Goal: Check status: Check status

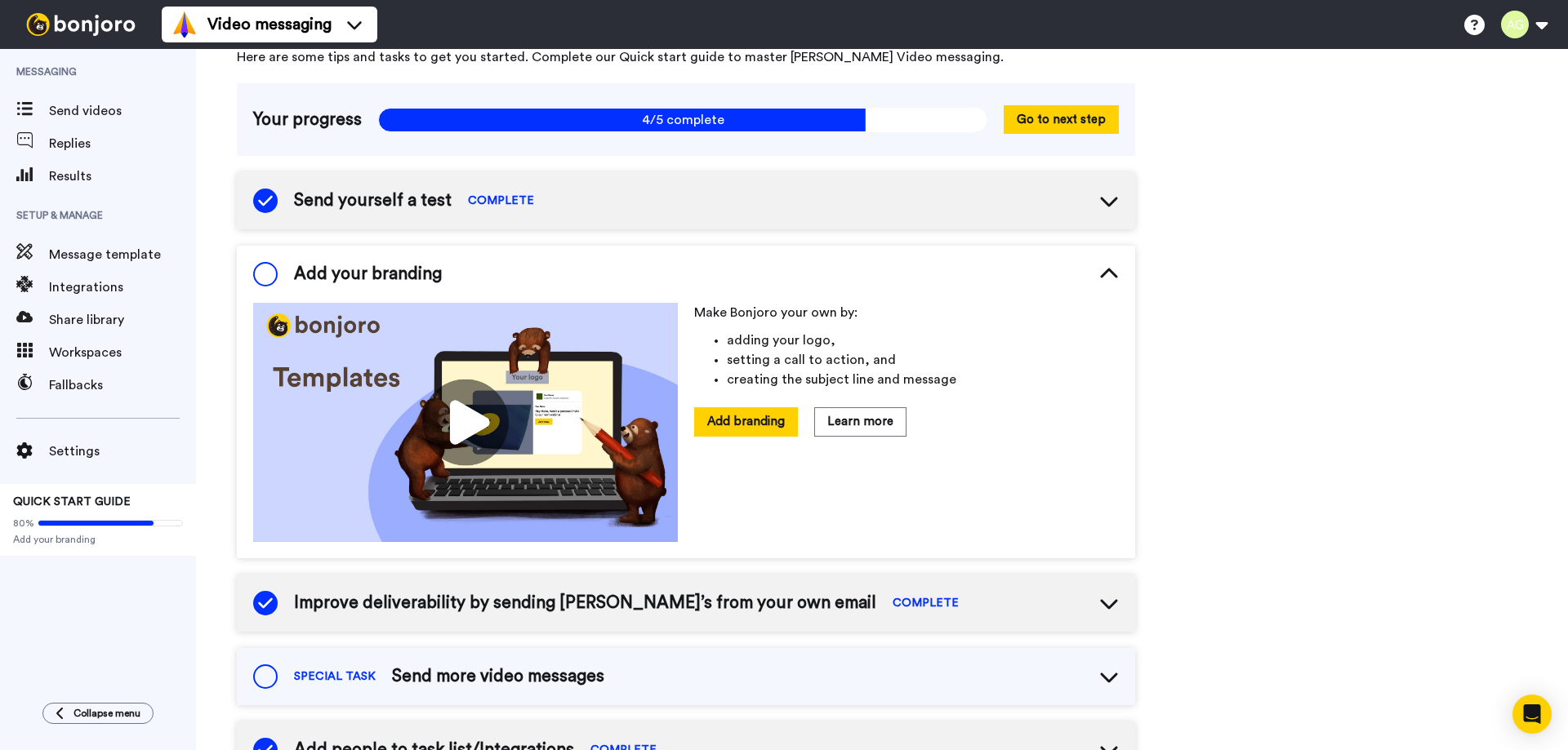
scroll to position [77, 0]
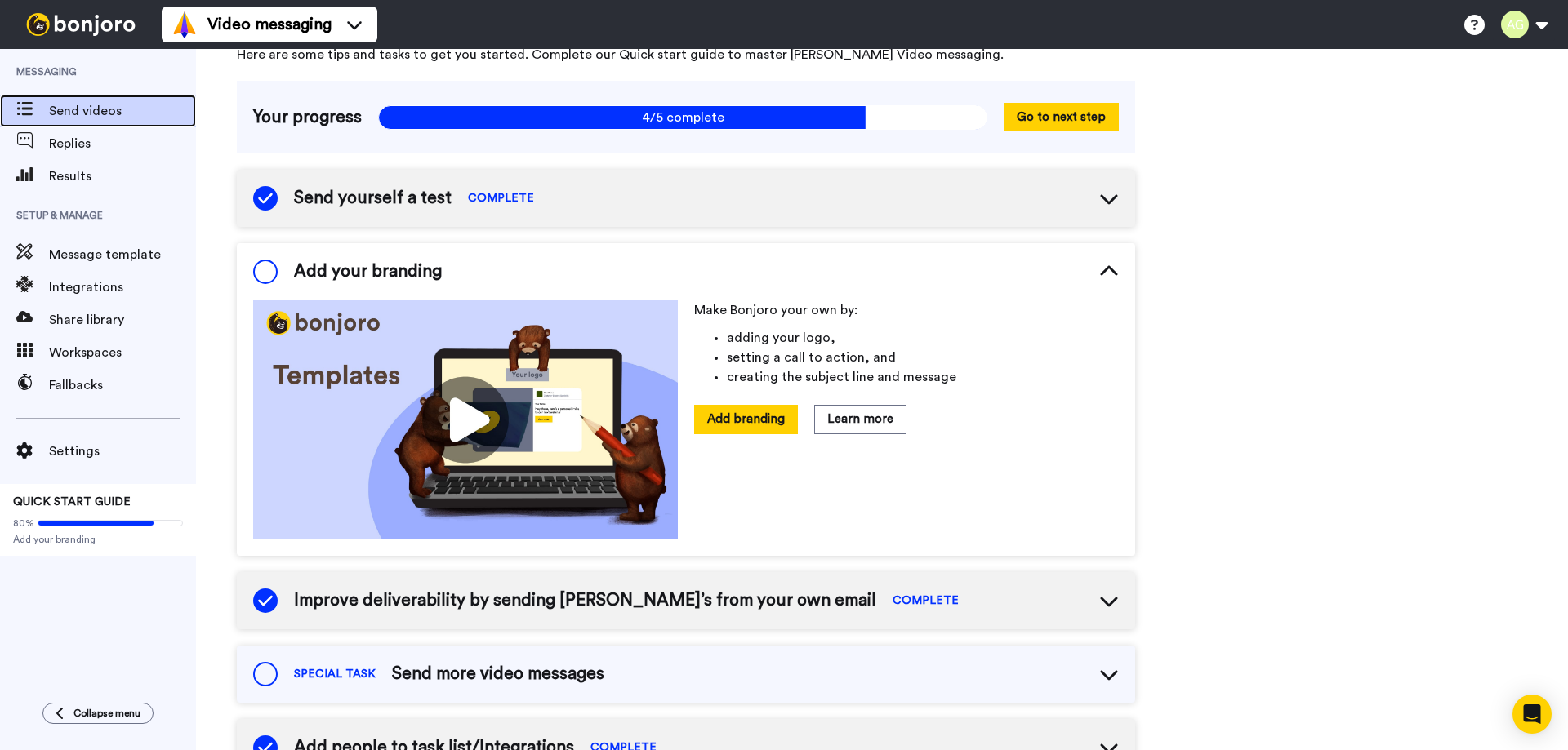
click at [97, 107] on span "Send videos" at bounding box center [122, 111] width 147 height 20
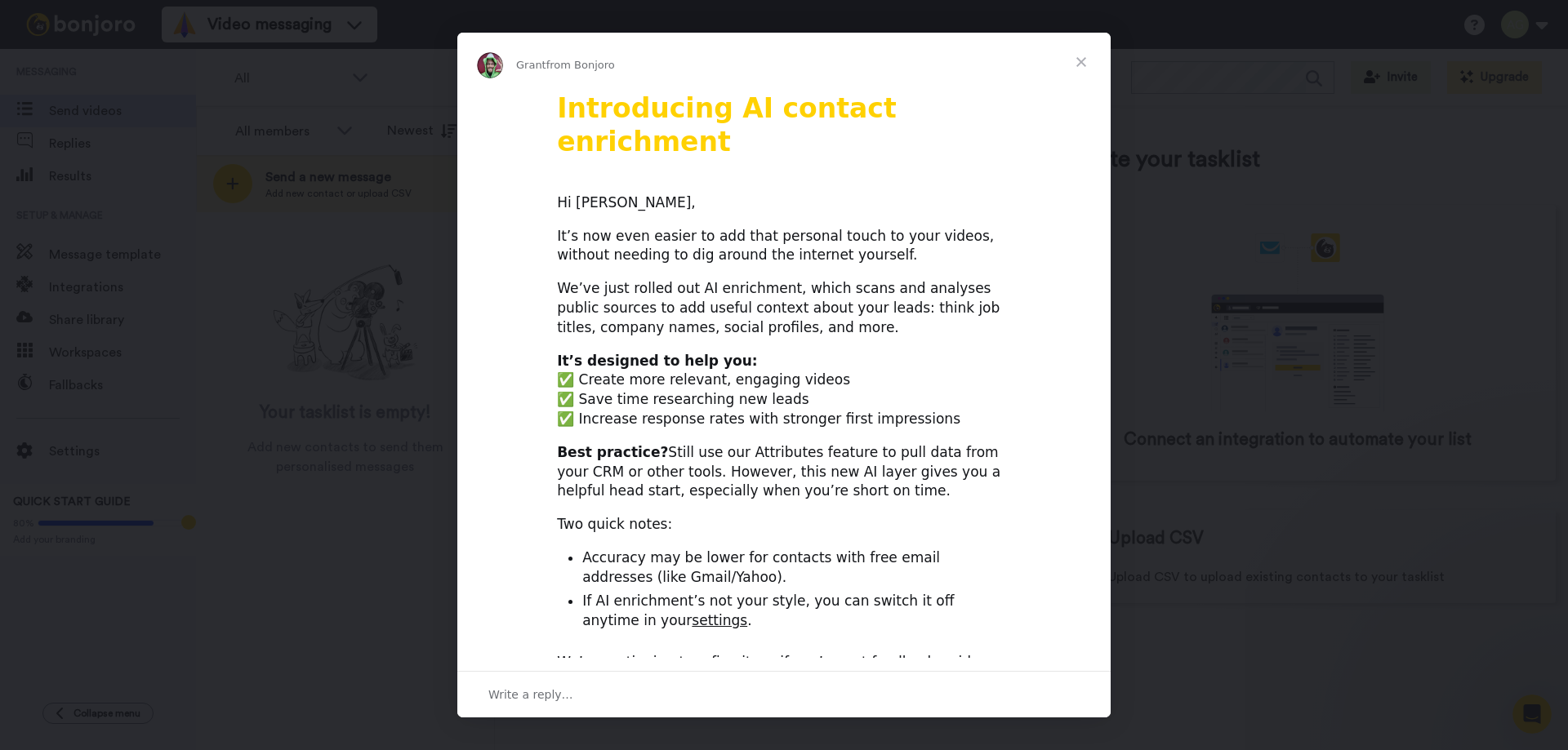
click at [1082, 61] on span "Close" at bounding box center [1081, 62] width 59 height 59
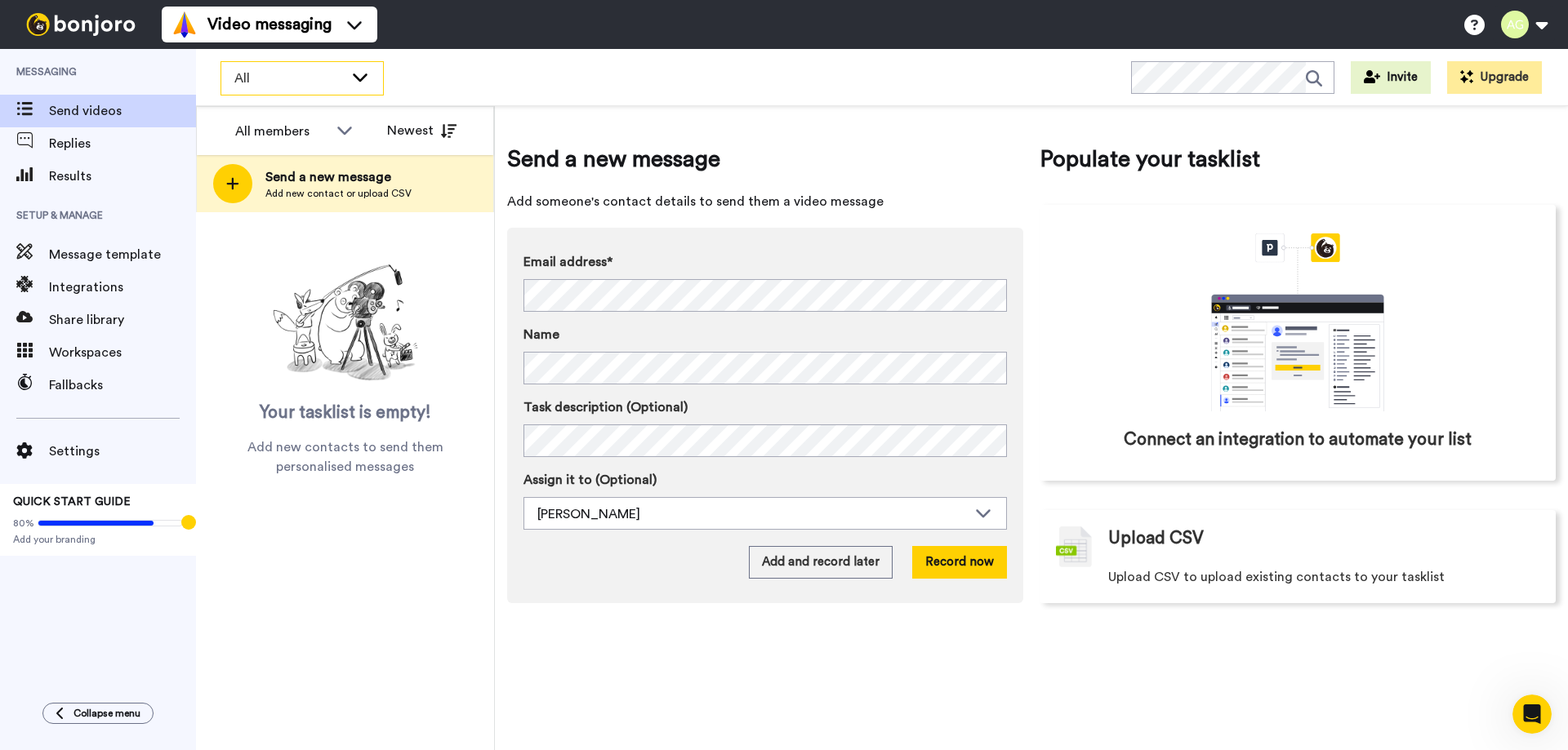
click at [356, 77] on icon at bounding box center [360, 77] width 15 height 8
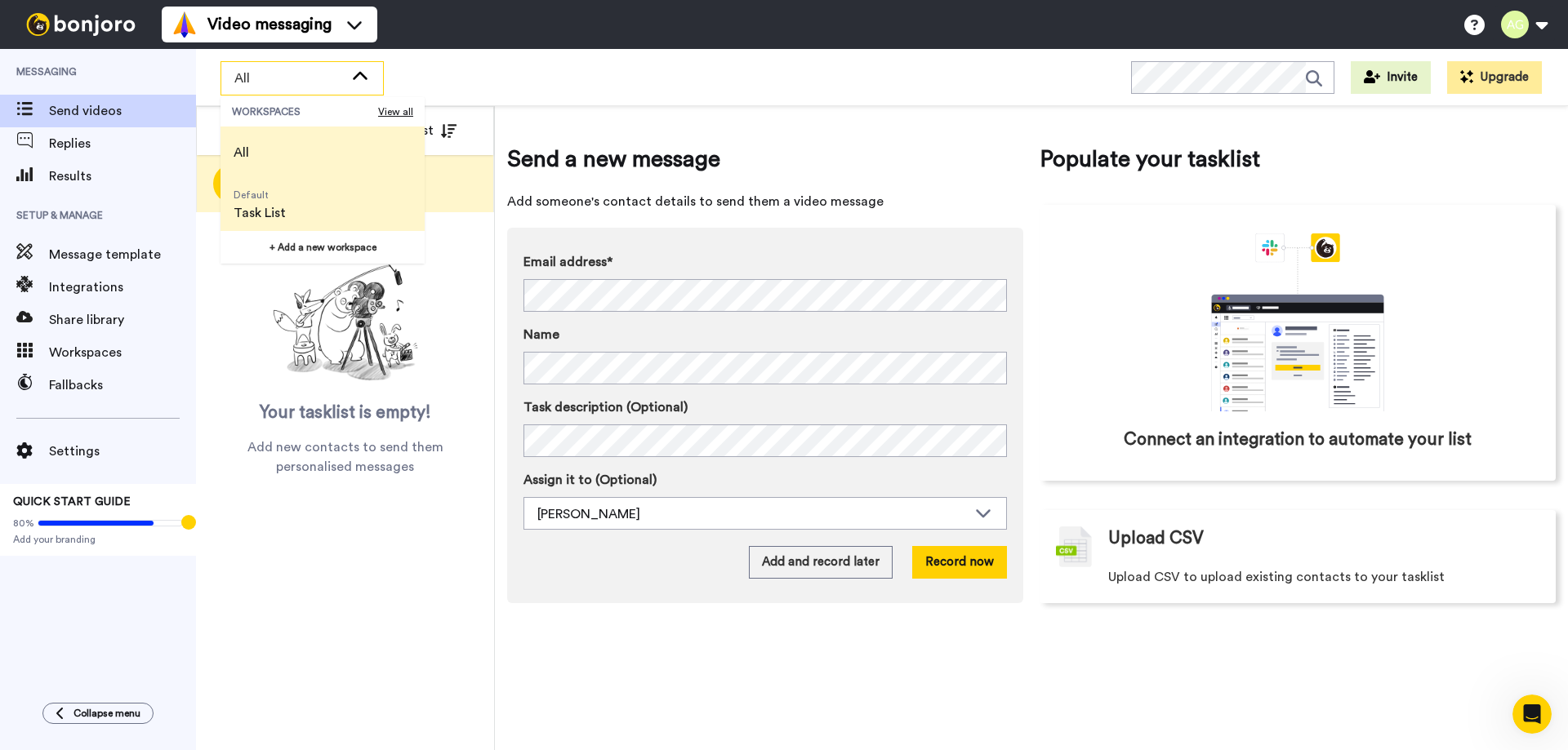
click at [283, 213] on span "Task List" at bounding box center [260, 213] width 52 height 20
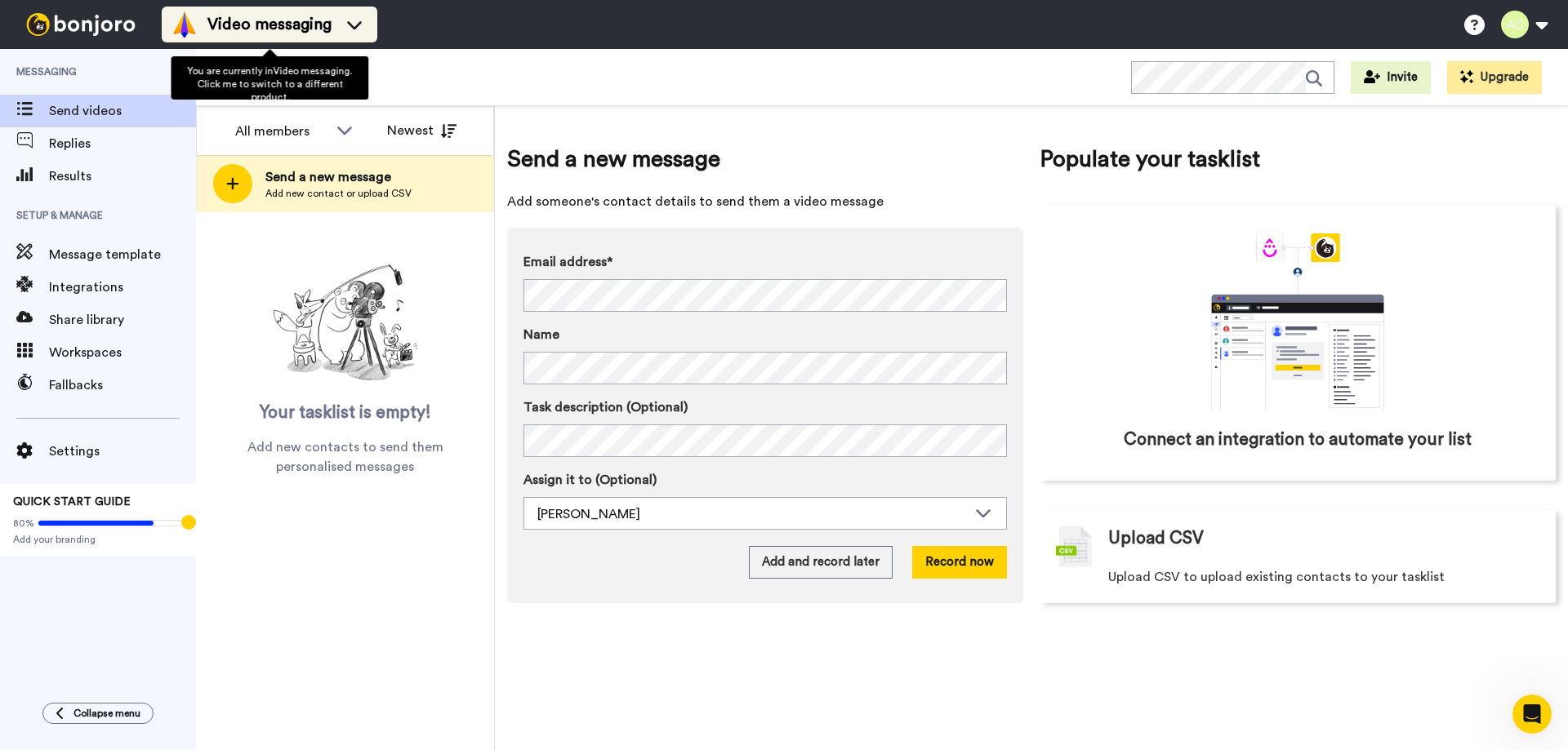
click at [358, 16] on div "Video messaging" at bounding box center [270, 24] width 196 height 26
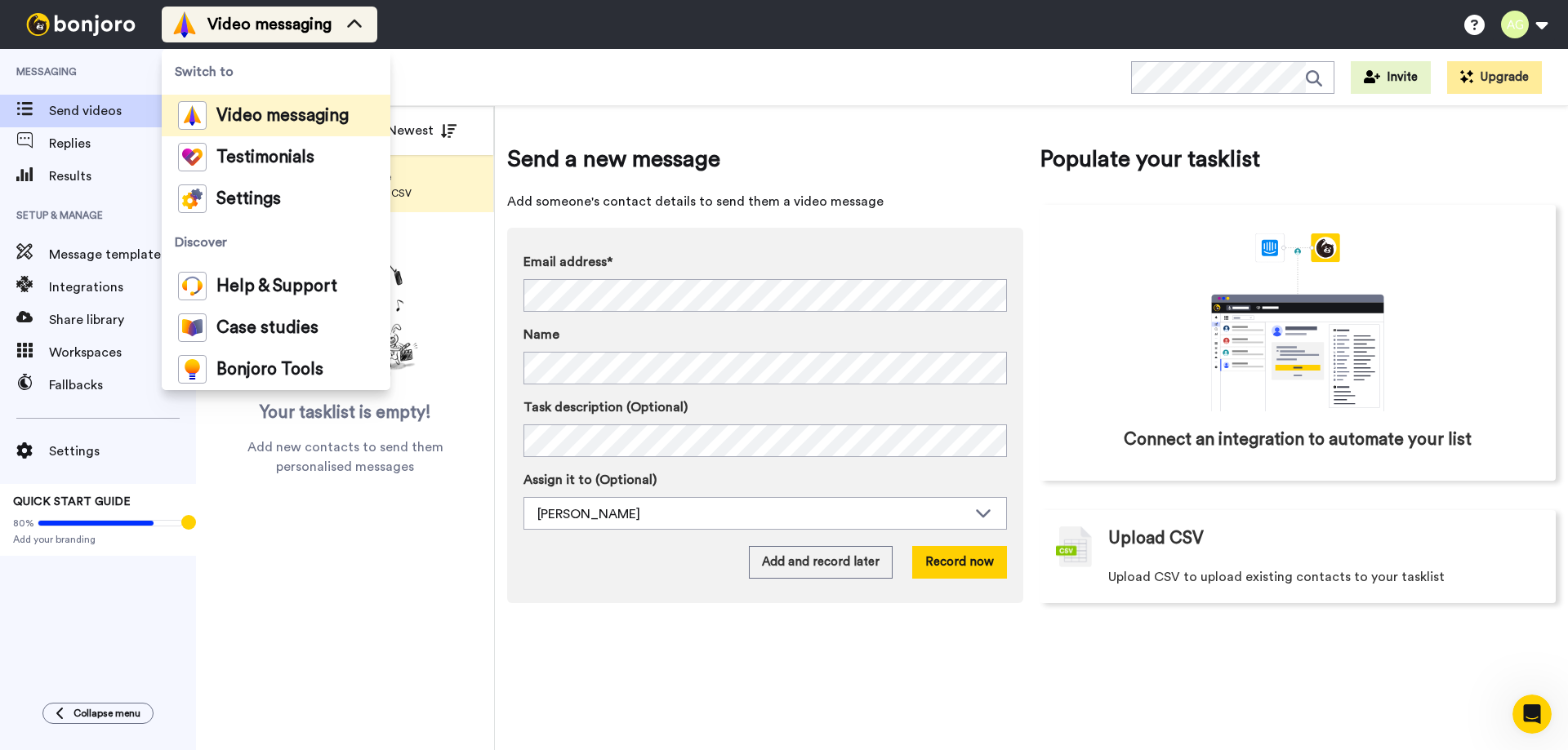
click at [358, 21] on icon at bounding box center [354, 25] width 26 height 17
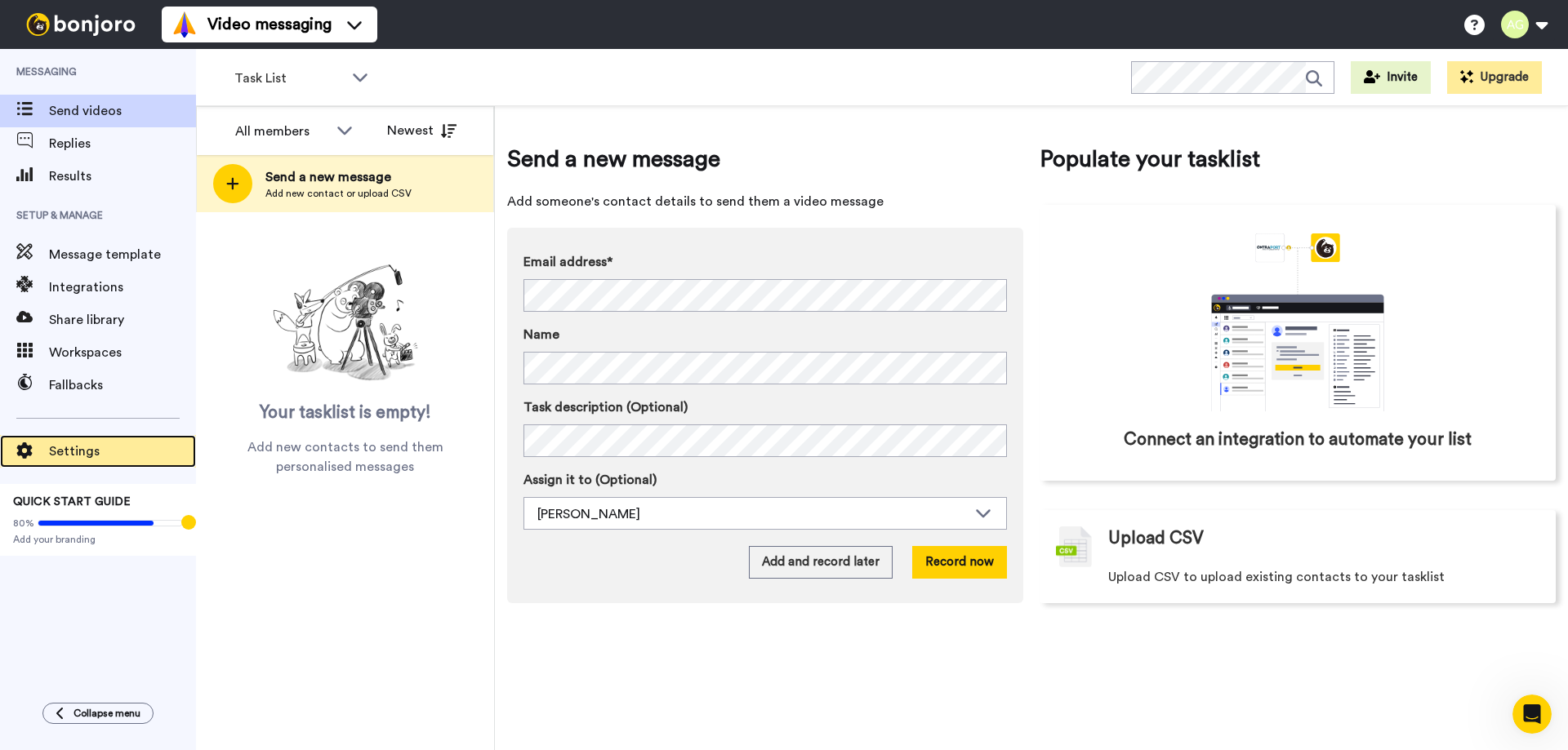
click at [91, 441] on div "Settings" at bounding box center [98, 451] width 196 height 32
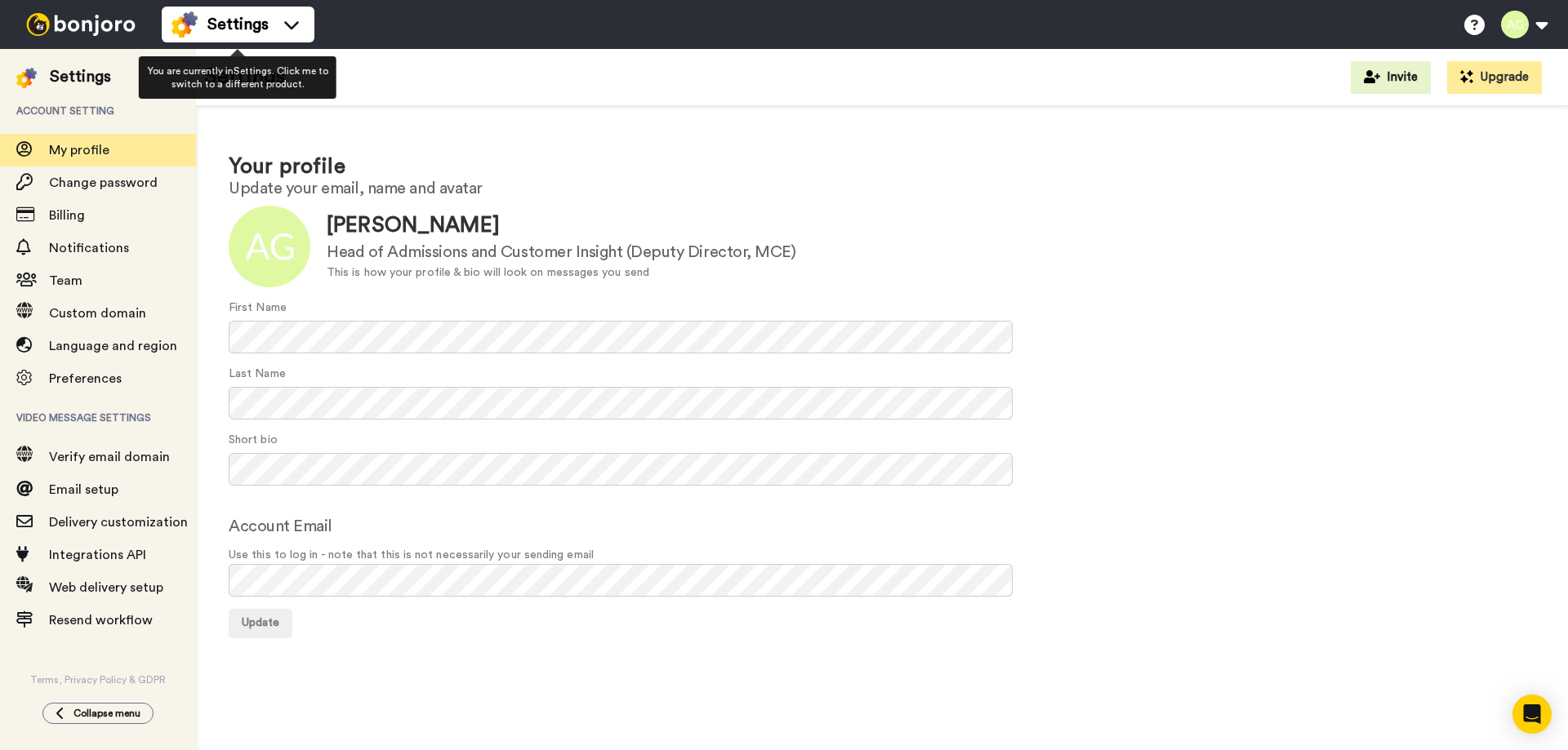
click at [315, 17] on div "Settings Help docs Settings" at bounding box center [864, 24] width 1407 height 49
click at [299, 20] on icon at bounding box center [291, 25] width 26 height 17
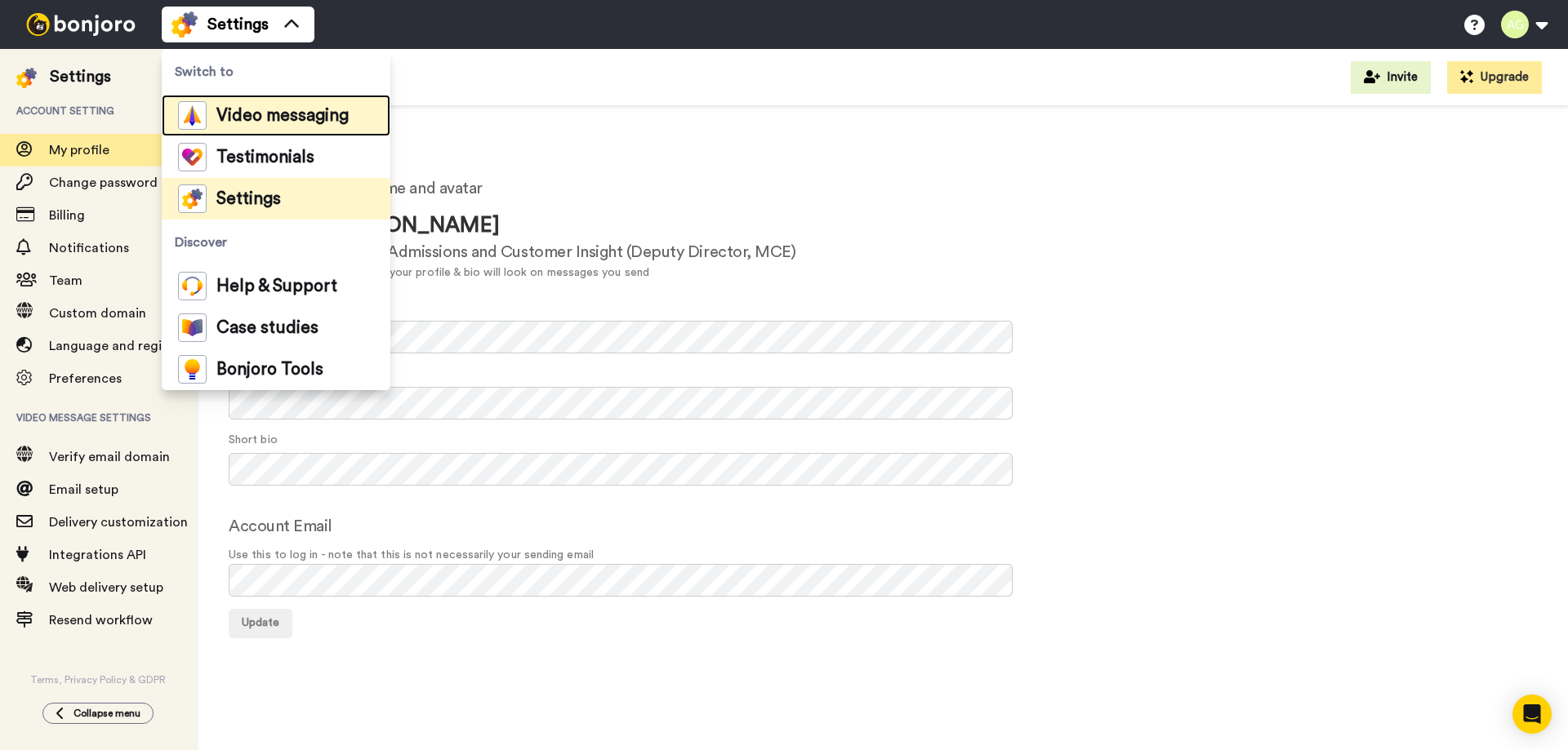
click at [244, 116] on span "Video messaging" at bounding box center [282, 116] width 132 height 17
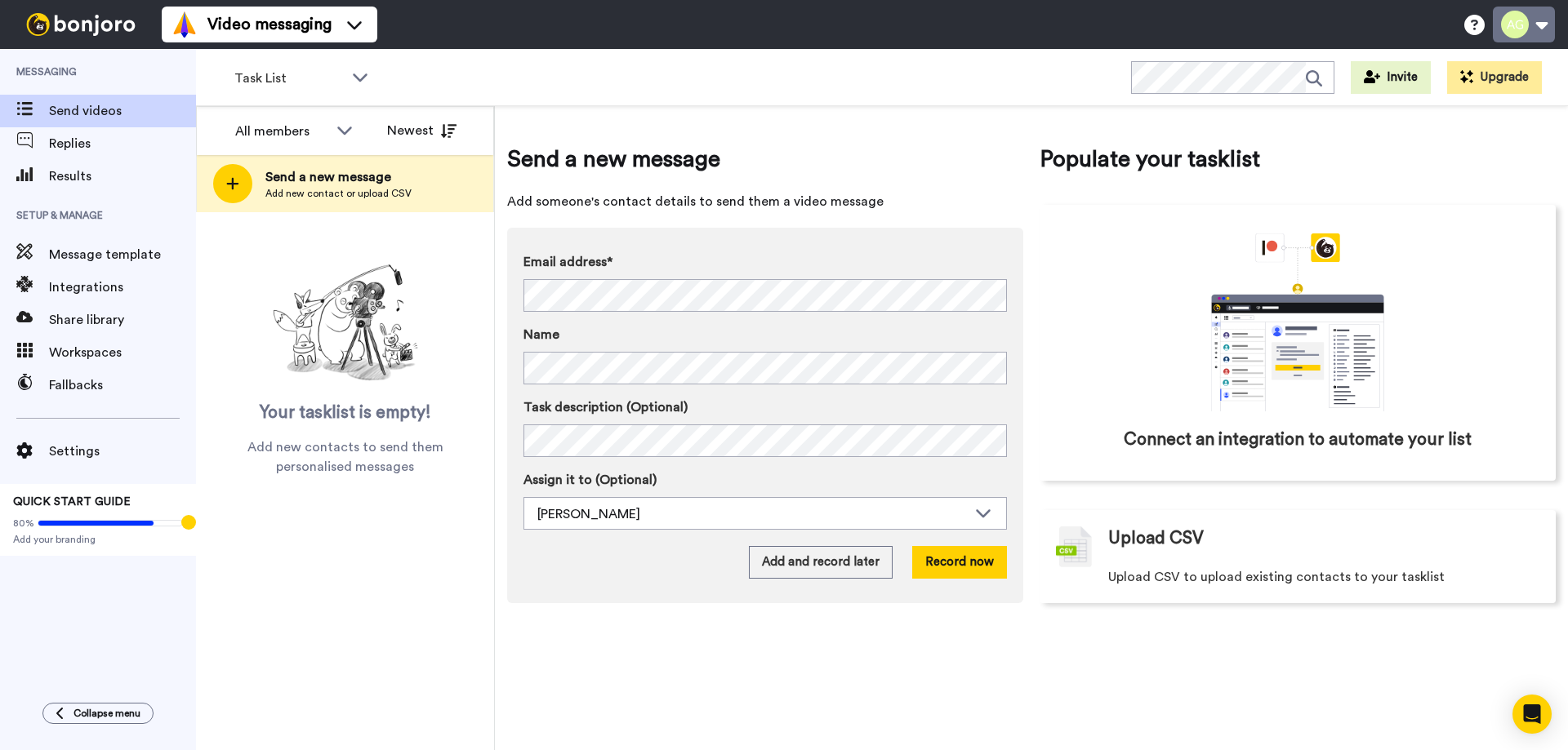
click at [1552, 22] on button at bounding box center [1524, 24] width 62 height 36
click at [902, 128] on div "Send a new message Add someone's contact details to send them a video message E…" at bounding box center [1031, 373] width 1049 height 510
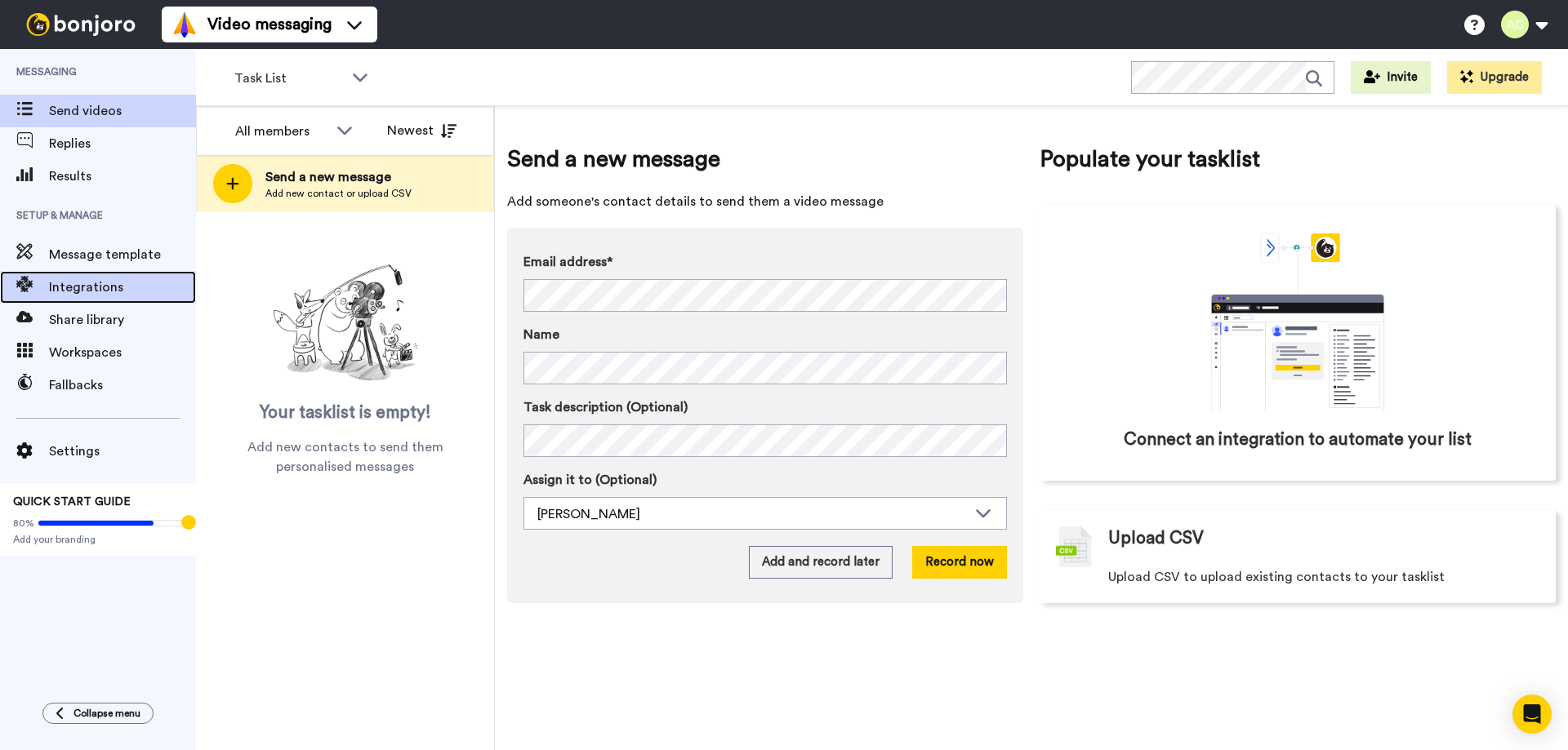
click at [124, 284] on span "Integrations" at bounding box center [122, 288] width 147 height 20
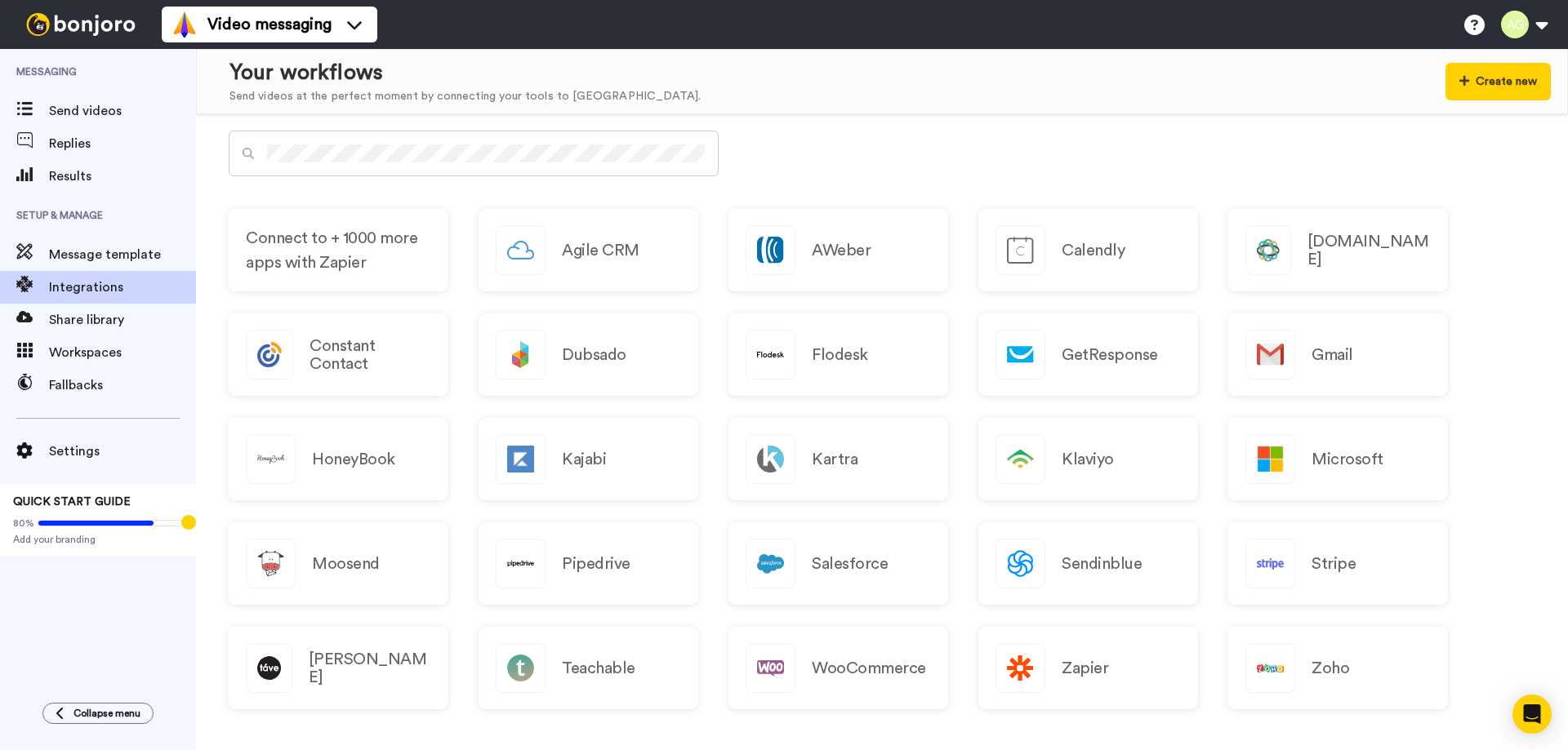
scroll to position [728, 0]
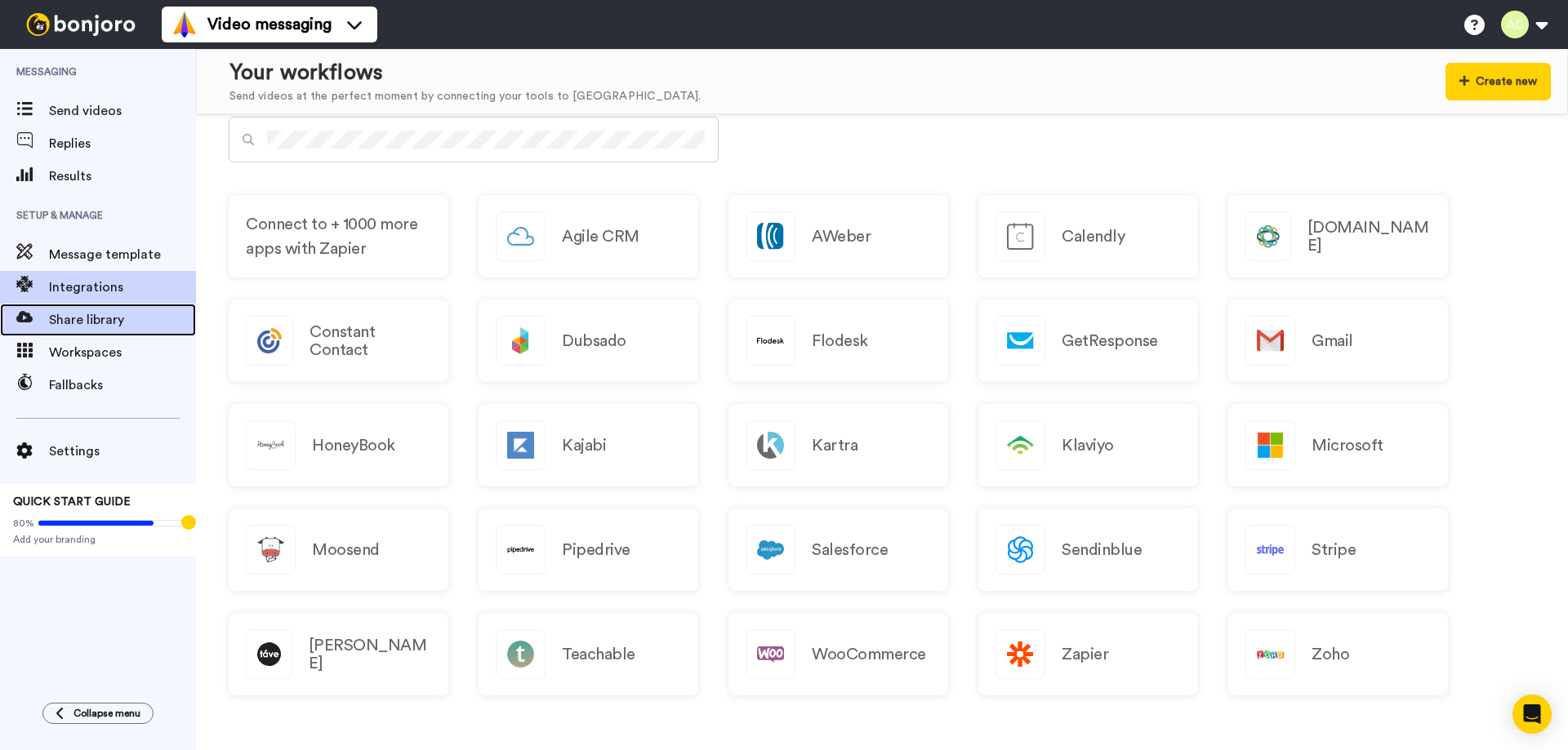
click at [116, 332] on div "Share library" at bounding box center [98, 319] width 196 height 32
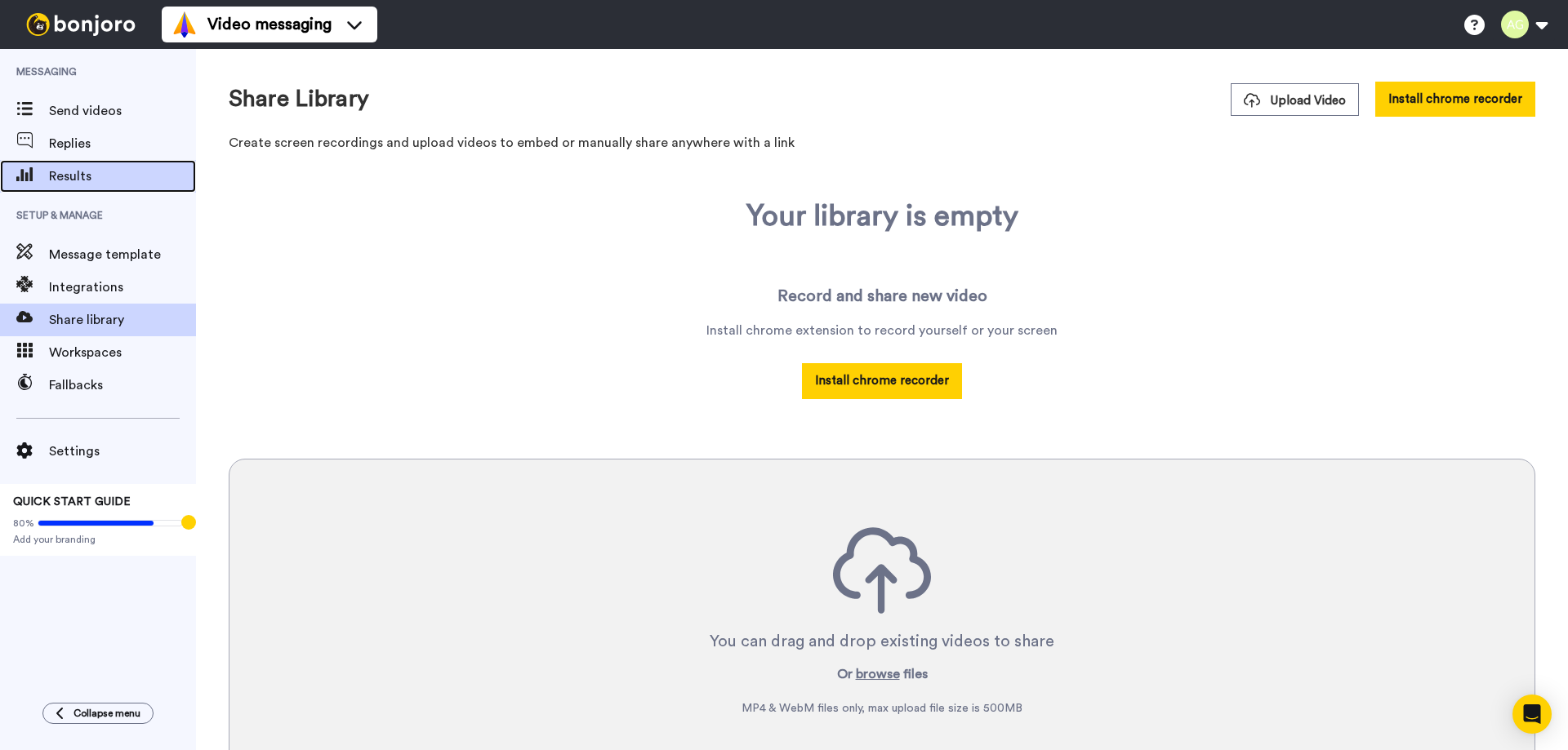
click at [73, 177] on span "Results" at bounding box center [122, 176] width 147 height 20
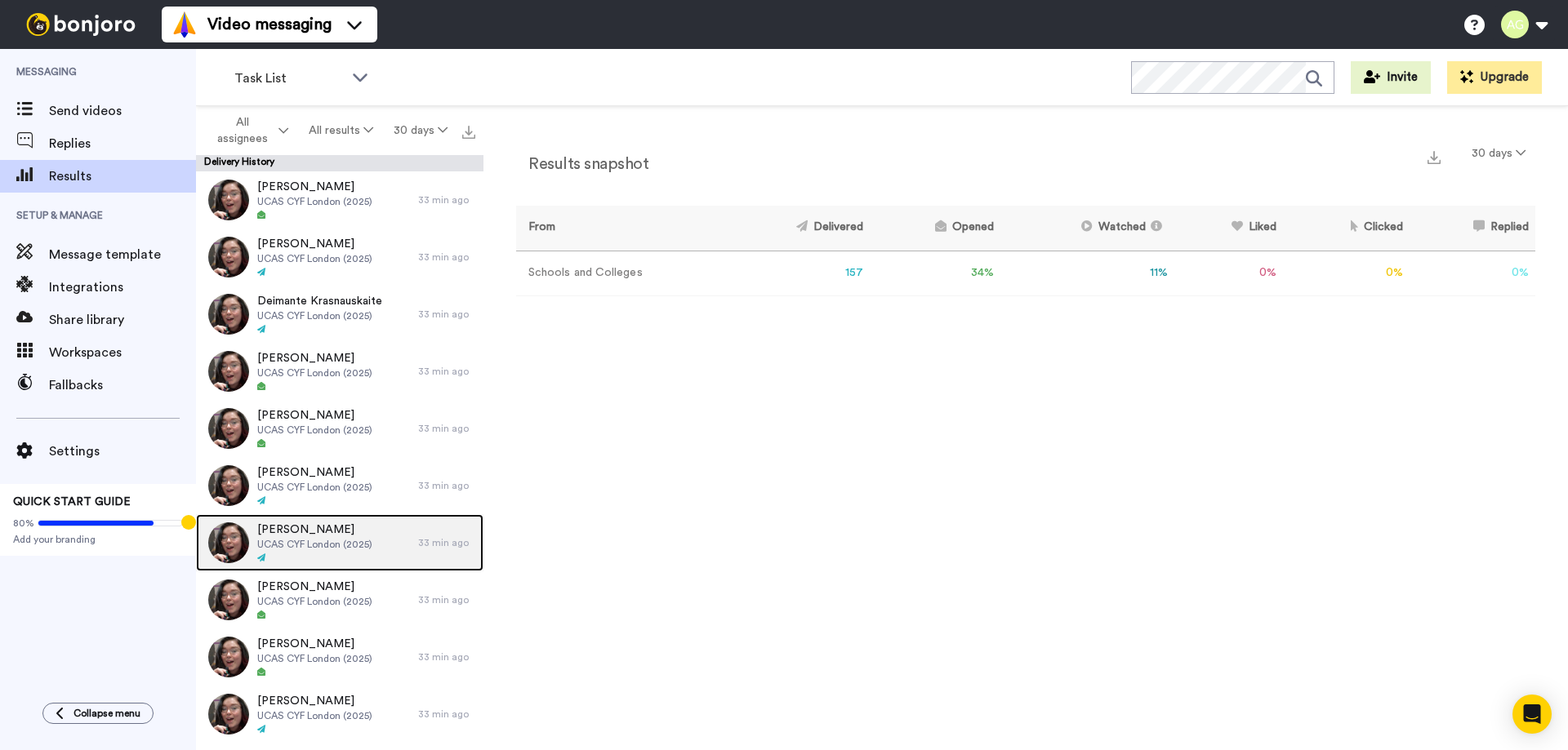
click at [239, 550] on img at bounding box center [228, 542] width 41 height 41
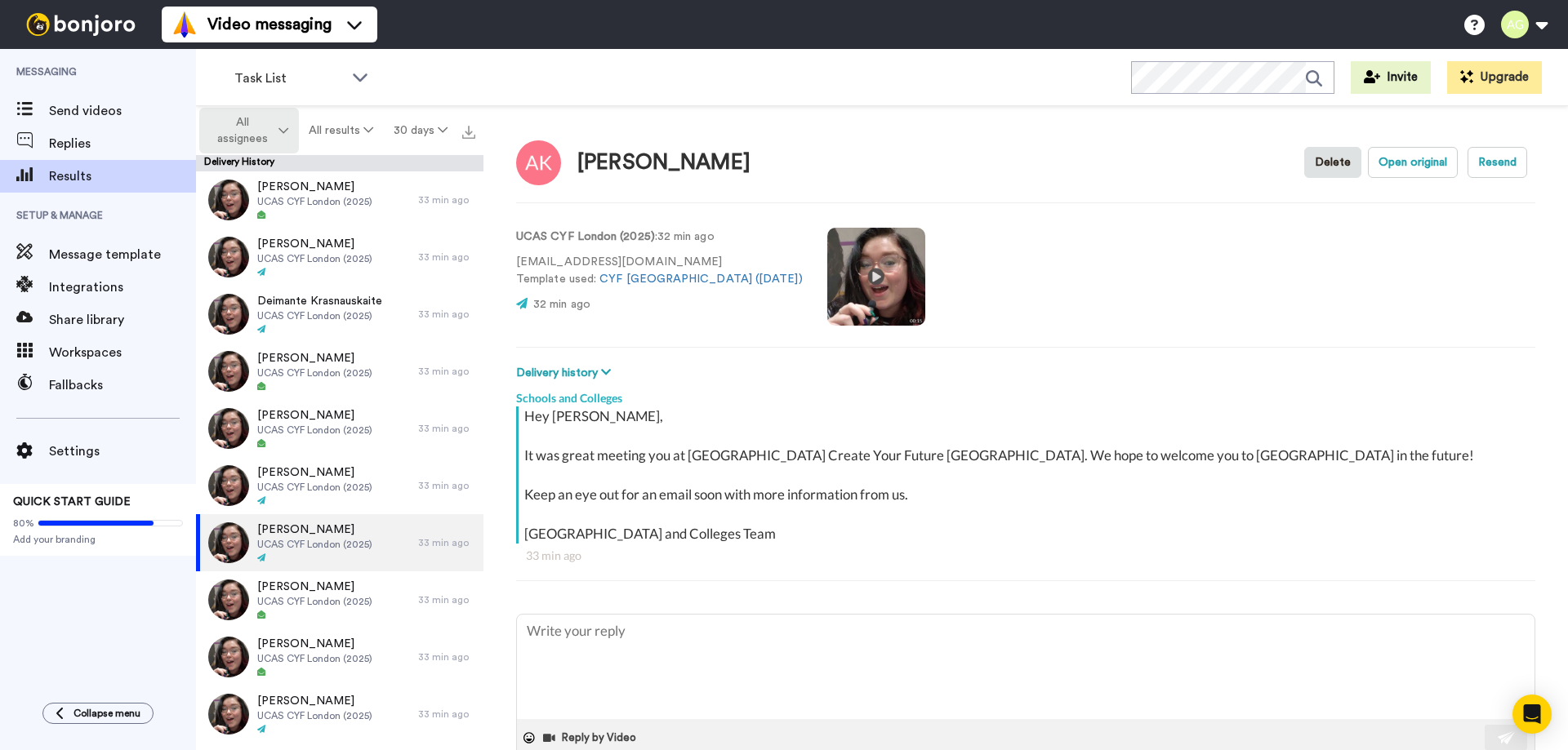
click at [288, 125] on icon at bounding box center [284, 131] width 10 height 12
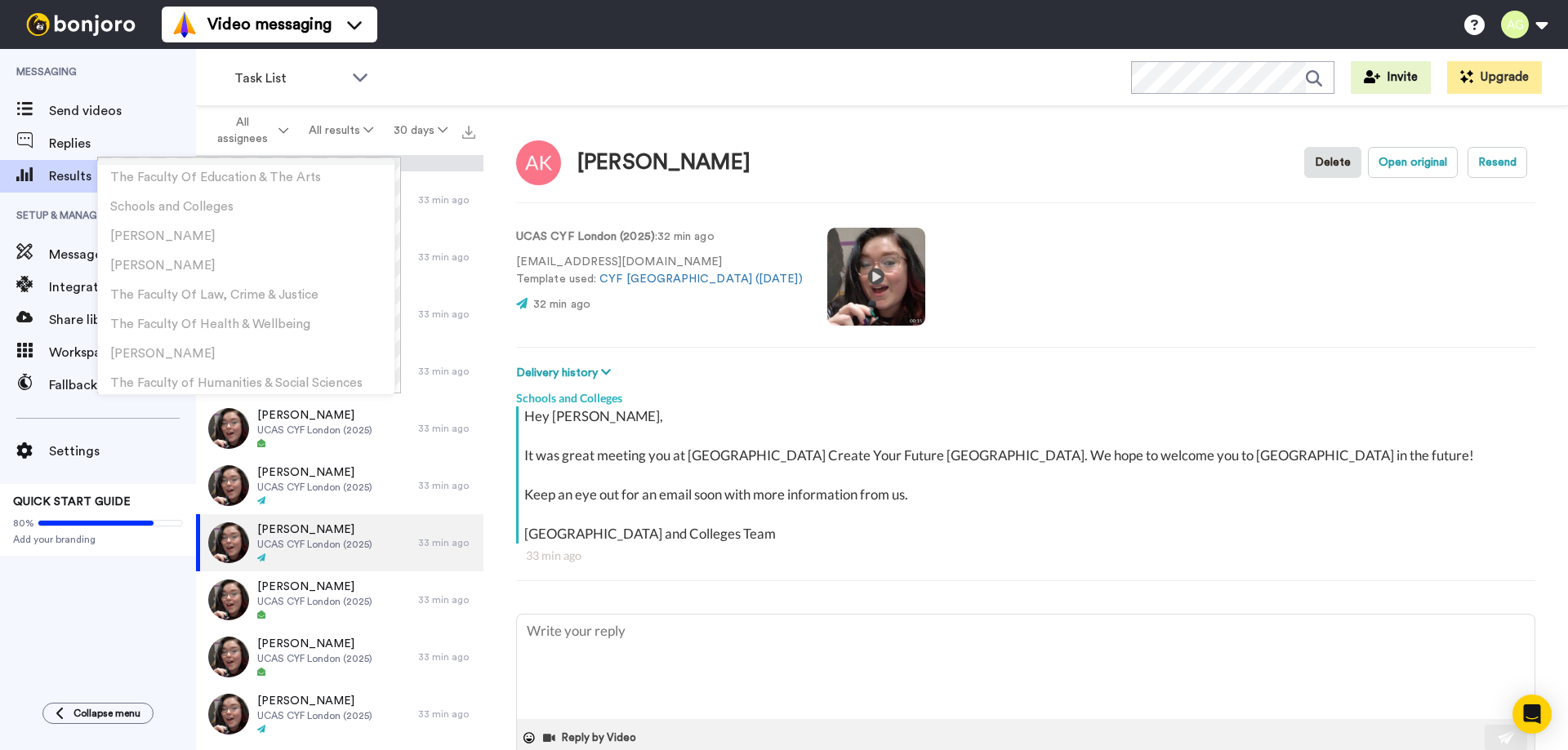
scroll to position [176, 0]
click at [198, 338] on li "Samuel Nyman" at bounding box center [246, 350] width 296 height 29
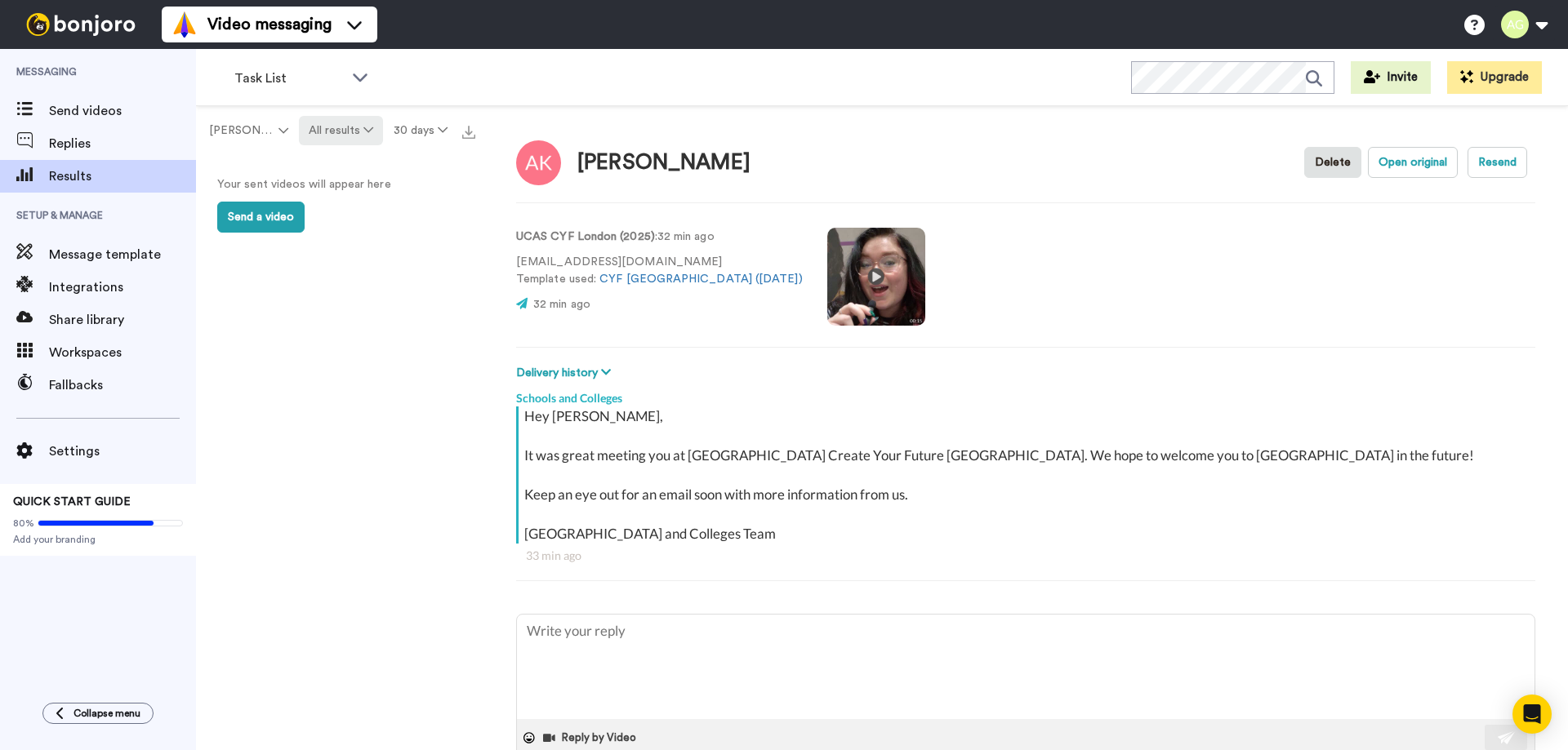
click at [380, 126] on button "All results" at bounding box center [341, 130] width 85 height 29
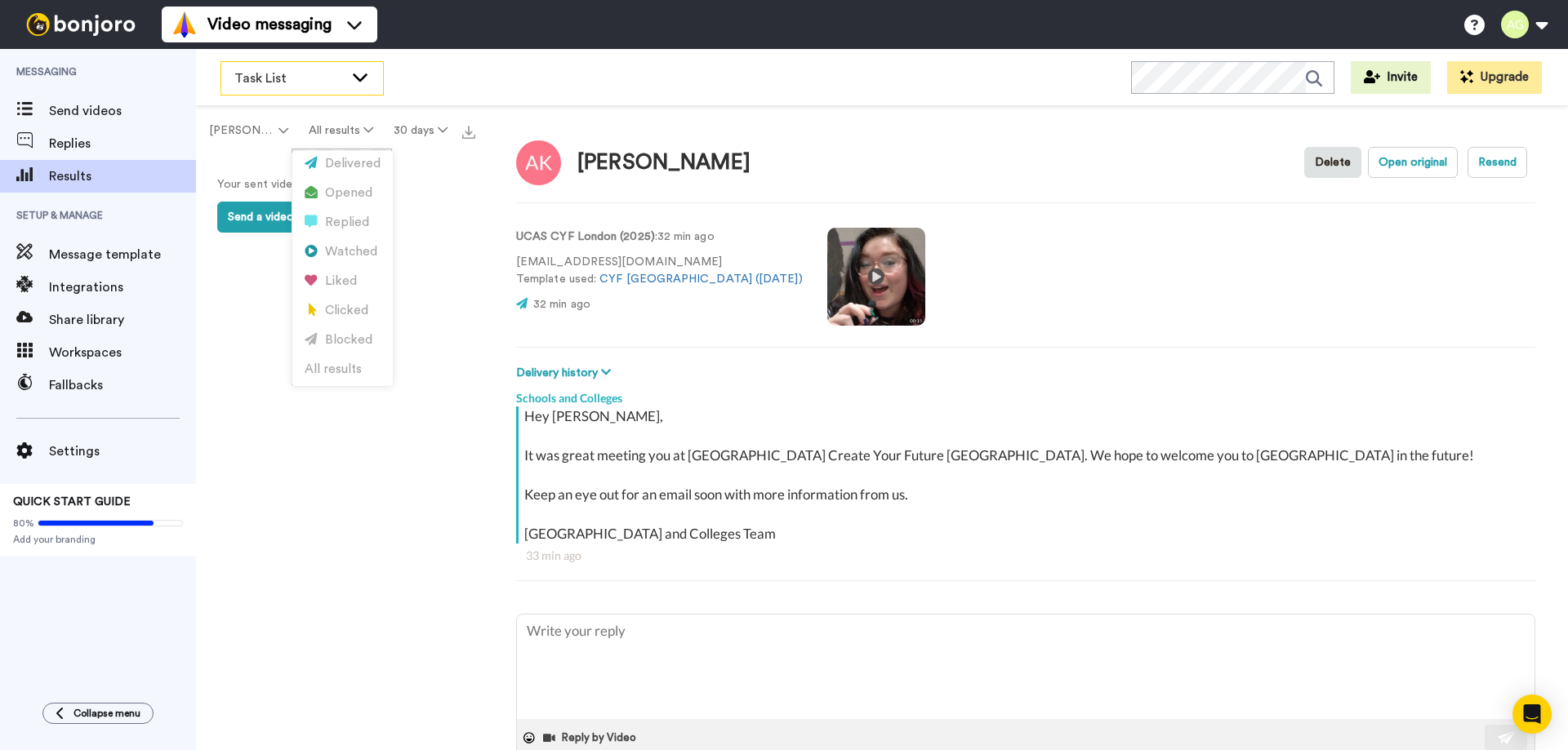
click at [363, 68] on icon at bounding box center [360, 76] width 20 height 17
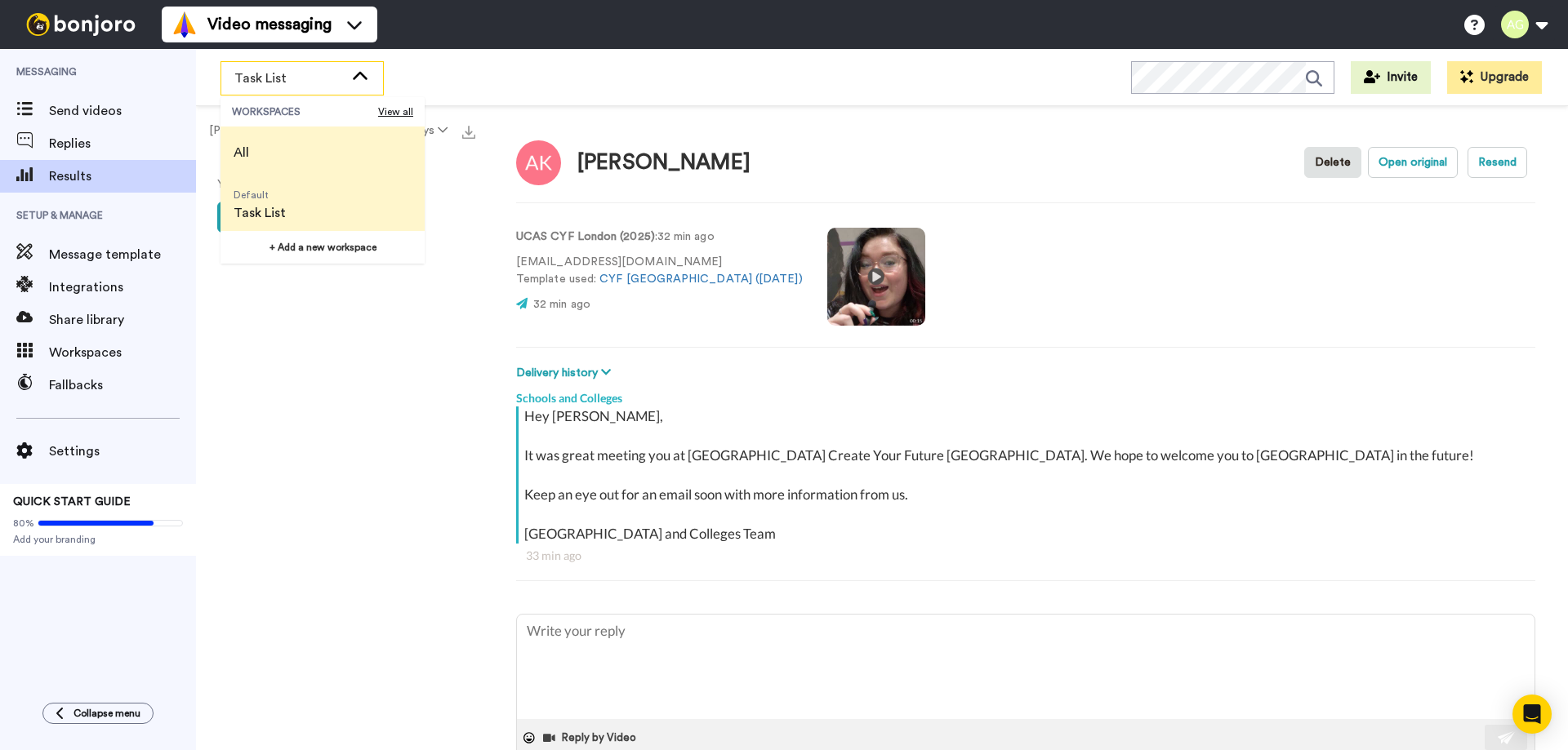
click at [315, 147] on li "All" at bounding box center [322, 152] width 204 height 52
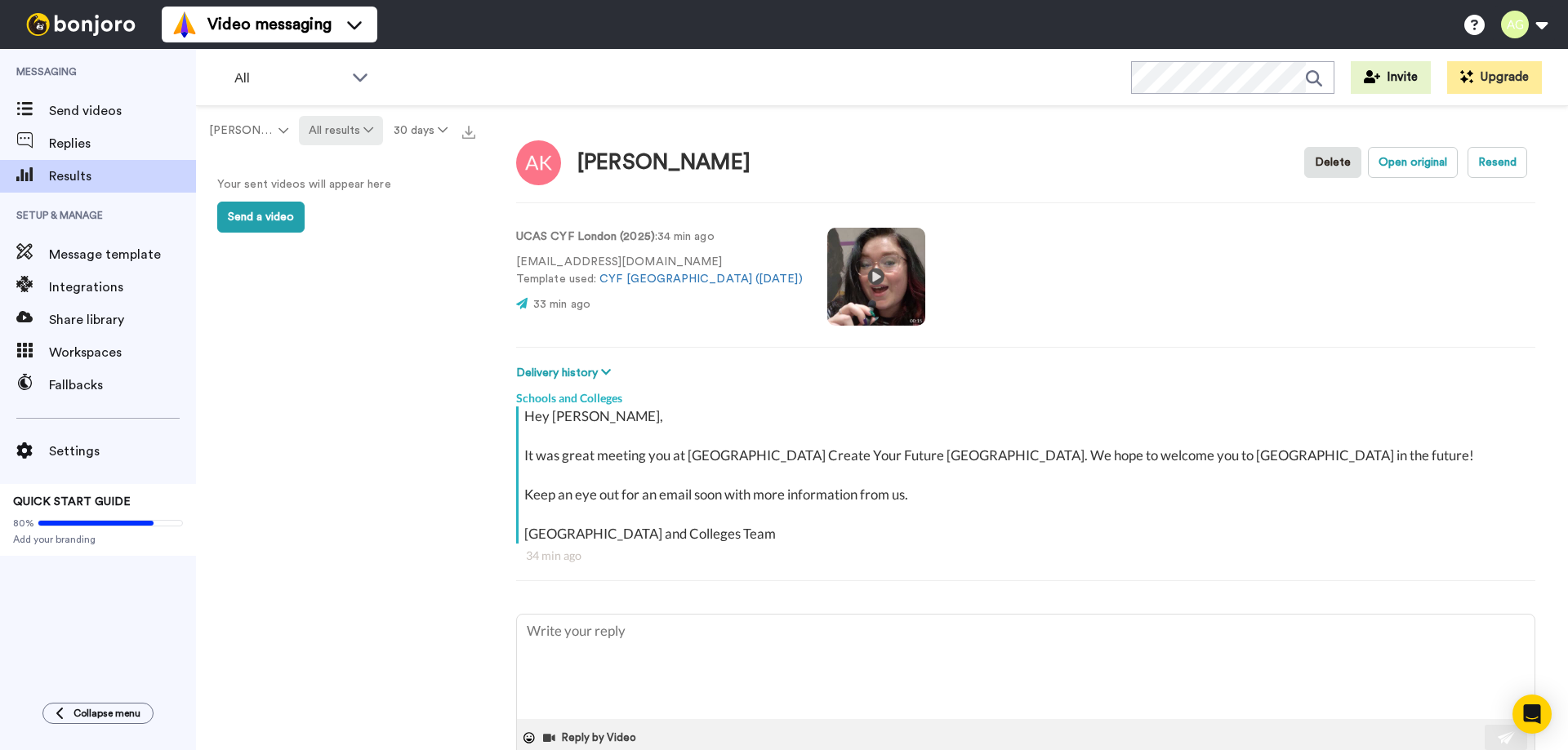
click at [369, 125] on icon at bounding box center [369, 130] width 10 height 12
click at [451, 95] on div "All WORKSPACES View all All Default Task List + Add a new workspace Invite Upgr…" at bounding box center [883, 77] width 1373 height 57
click at [430, 138] on button "30 days" at bounding box center [419, 130] width 74 height 29
click at [412, 373] on span "All time" at bounding box center [400, 369] width 45 height 12
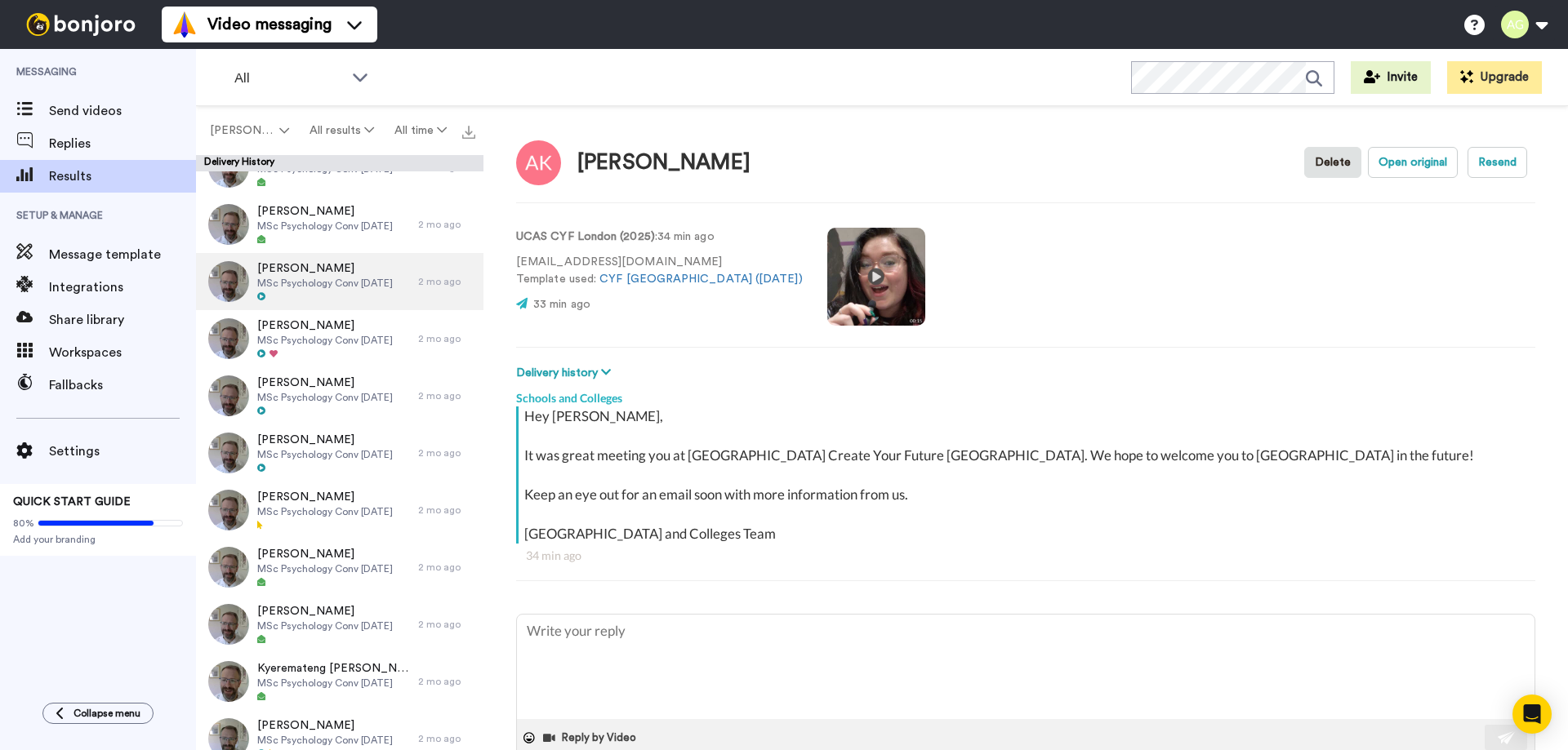
scroll to position [0, 0]
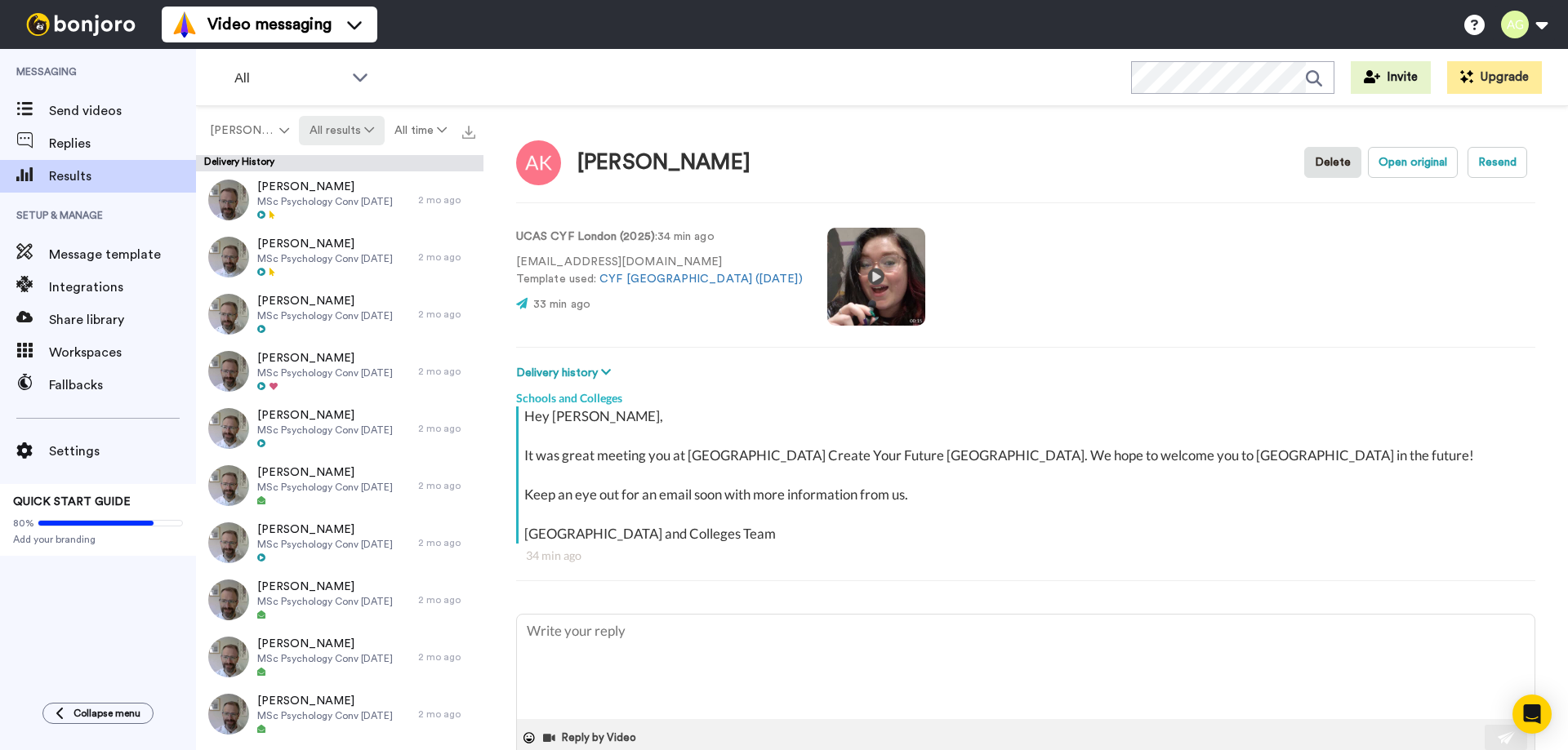
click at [369, 128] on icon at bounding box center [369, 130] width 10 height 12
click at [264, 124] on span "Samuel Nyman" at bounding box center [243, 131] width 67 height 17
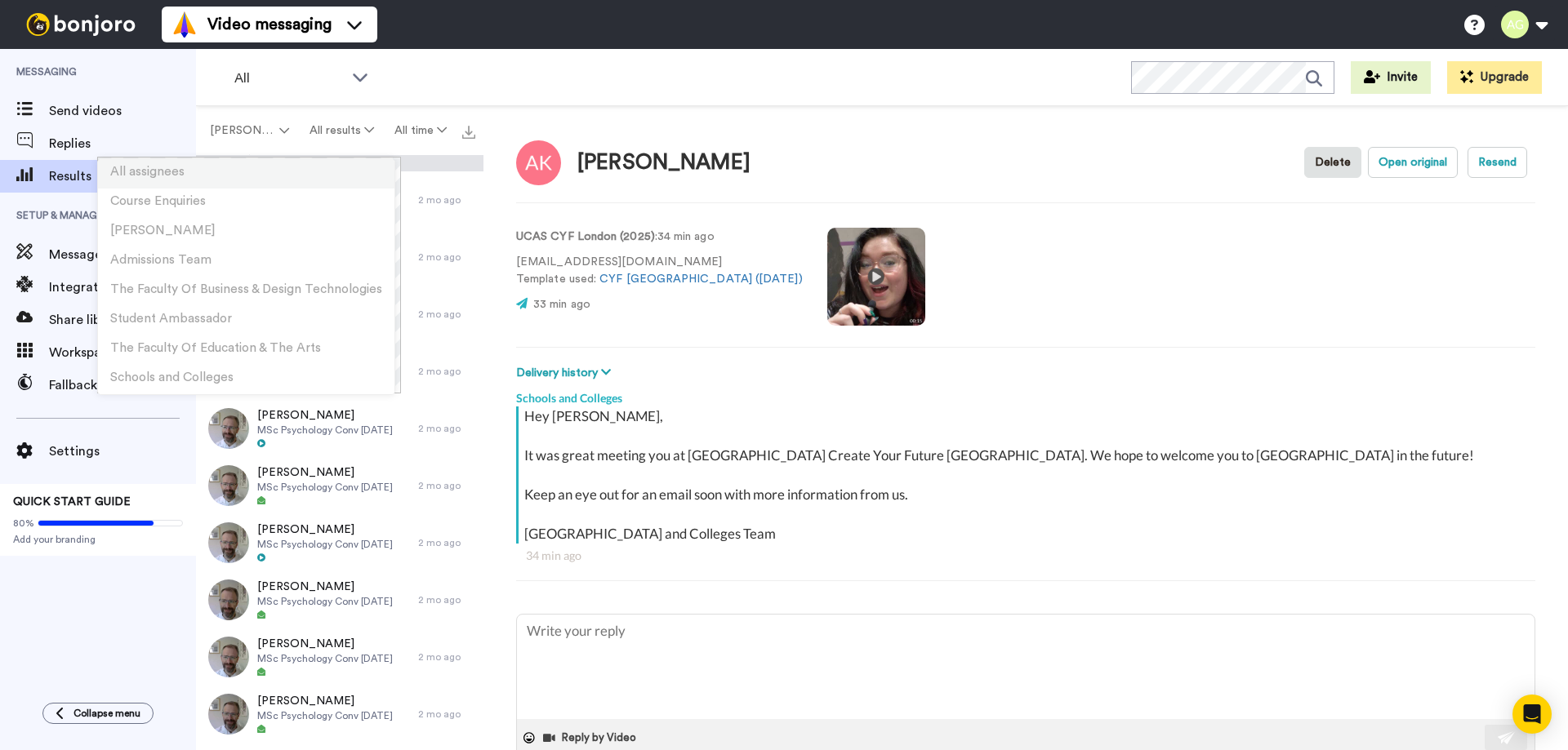
click at [208, 169] on li "All assignees" at bounding box center [246, 173] width 296 height 29
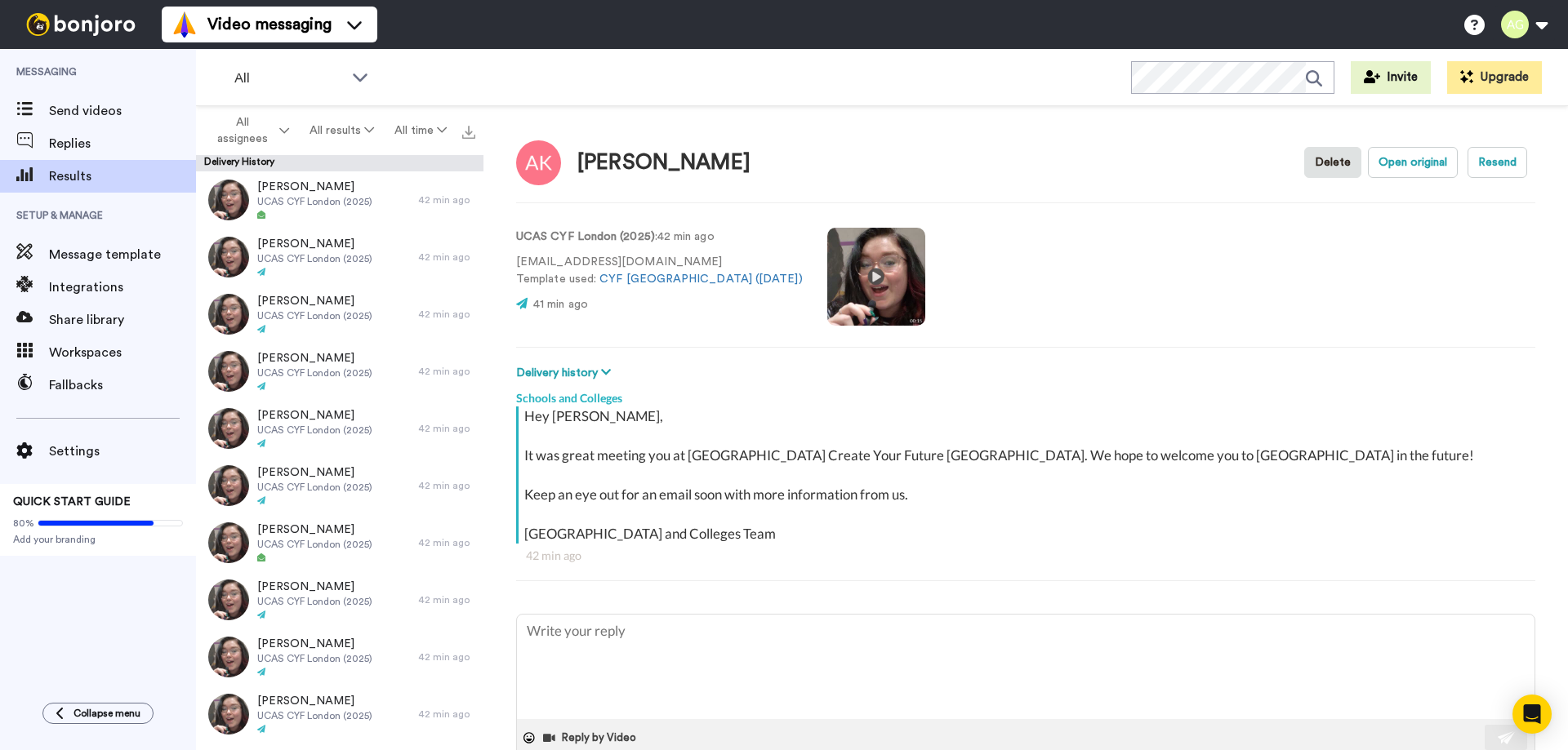
type textarea "x"
